Goal: Information Seeking & Learning: Learn about a topic

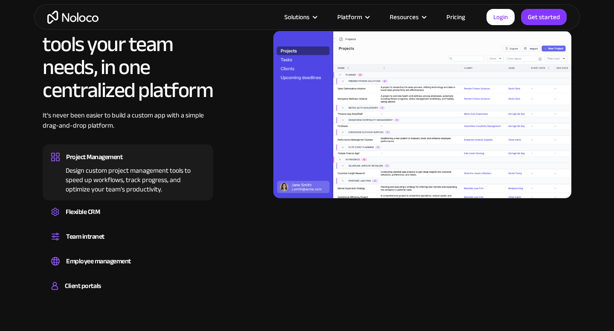
scroll to position [774, 0]
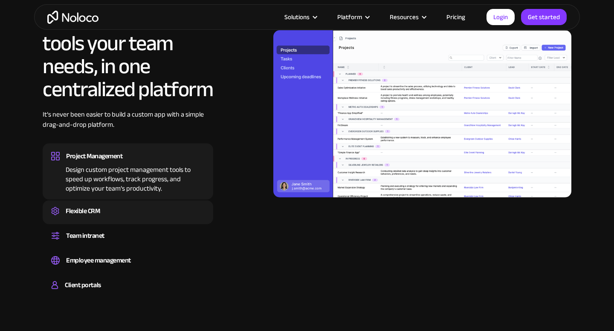
click at [119, 210] on div "Flexible CRM" at bounding box center [127, 211] width 153 height 13
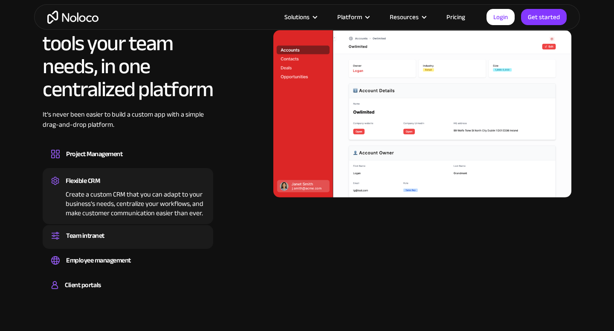
click at [119, 237] on div "Team intranet" at bounding box center [127, 236] width 153 height 13
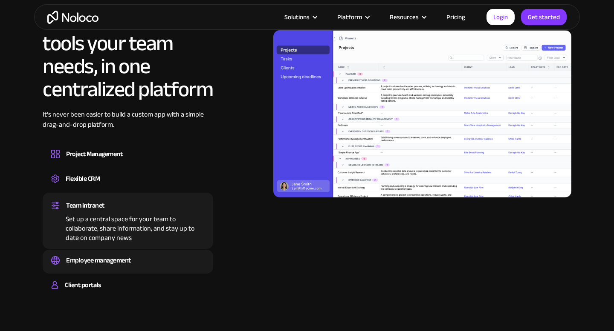
click at [115, 264] on div "Employee management" at bounding box center [98, 260] width 65 height 13
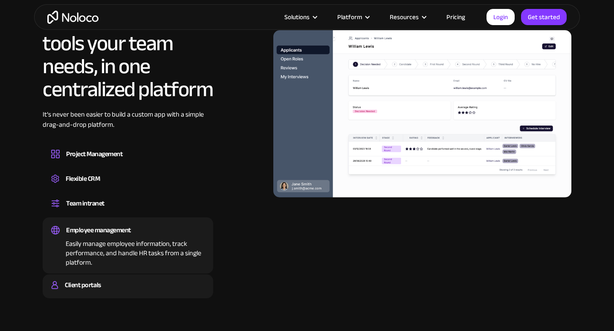
click at [113, 285] on div "Client portals" at bounding box center [127, 285] width 153 height 13
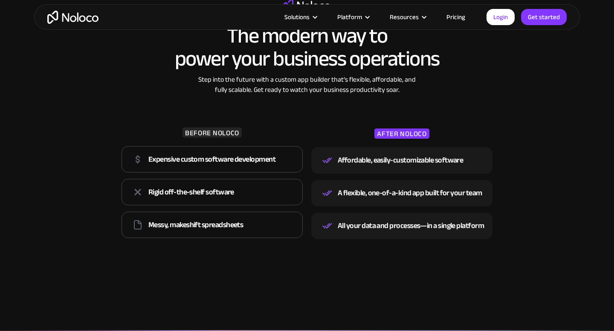
scroll to position [1138, 0]
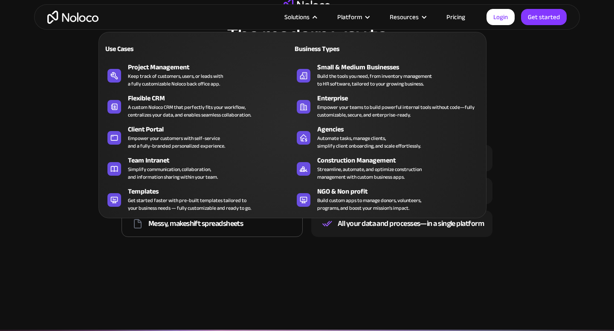
click at [304, 21] on nav "Use Cases Business Types Project Management Keep track of customers, users, or …" at bounding box center [292, 119] width 388 height 199
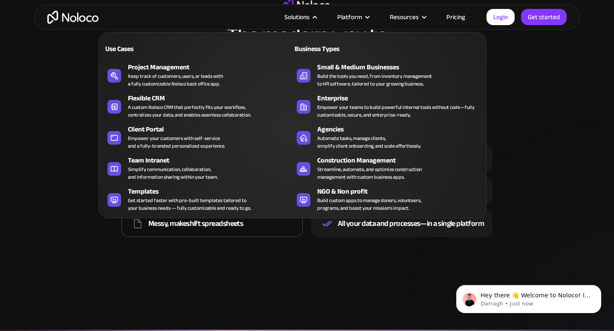
scroll to position [0, 0]
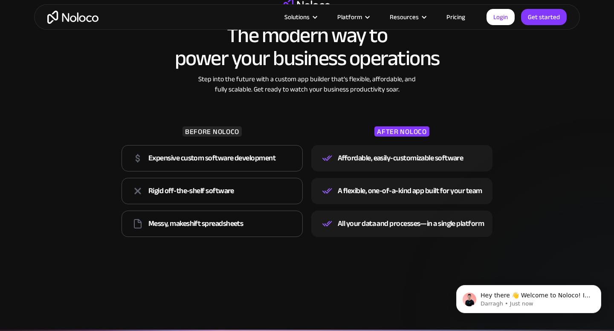
click at [453, 17] on link "Pricing" at bounding box center [455, 17] width 40 height 11
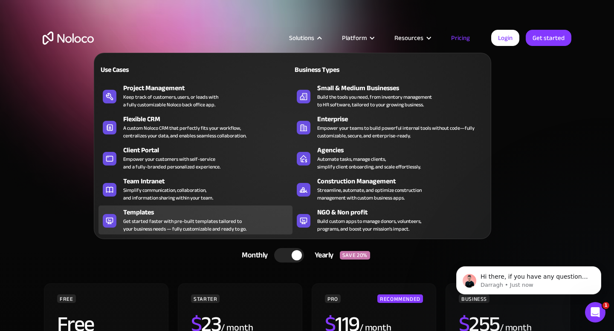
click at [214, 218] on div "Get started faster with pre-built templates tailored to your business needs — f…" at bounding box center [184, 225] width 123 height 15
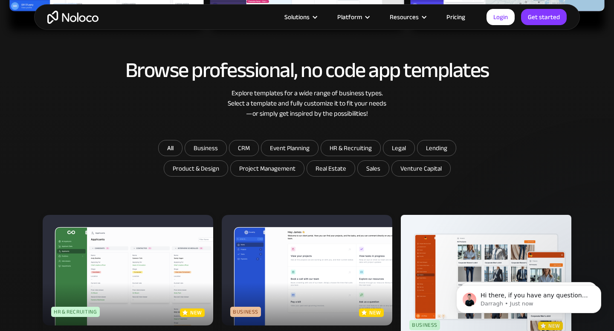
scroll to position [412, 0]
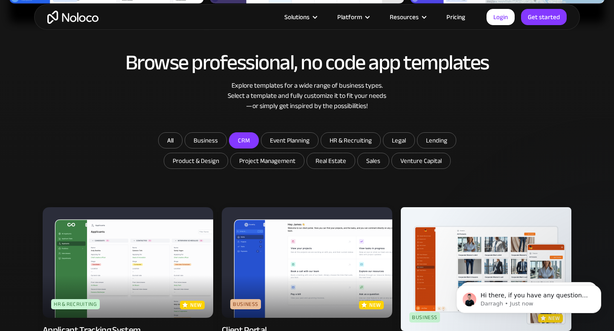
click at [226, 146] on input "CRM" at bounding box center [205, 140] width 41 height 15
checkbox input "true"
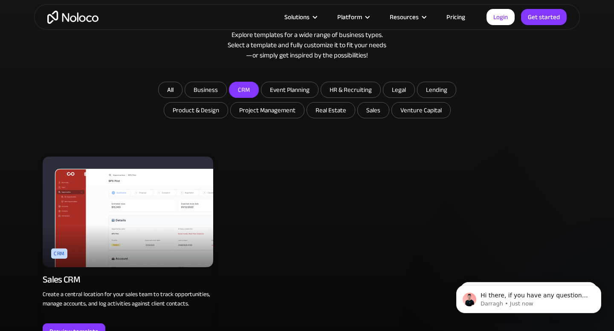
scroll to position [464, 0]
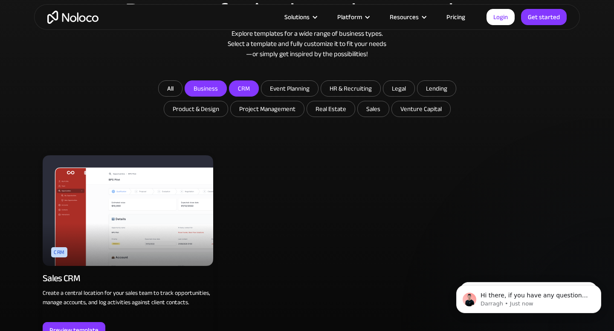
click at [210, 92] on input "Business" at bounding box center [205, 88] width 41 height 15
checkbox input "true"
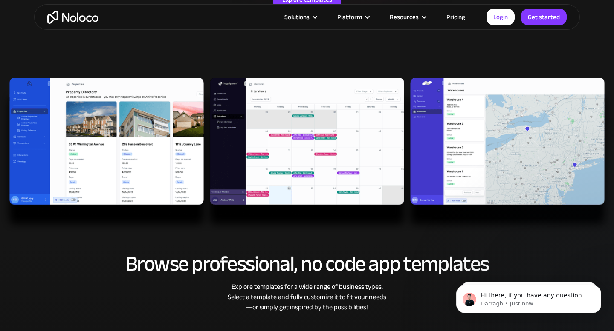
scroll to position [0, 0]
